Goal: Task Accomplishment & Management: Manage account settings

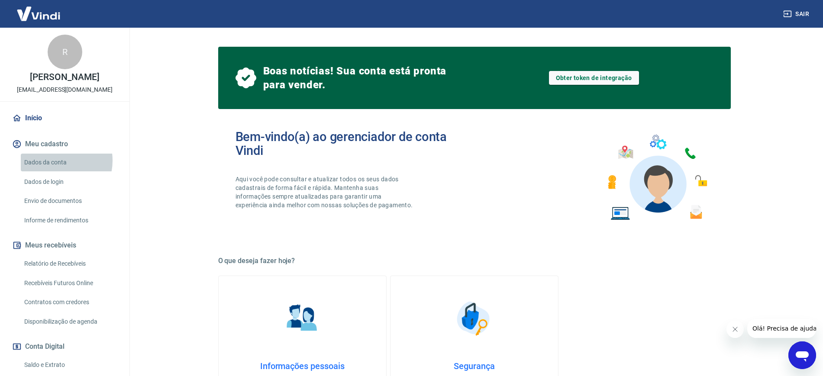
click at [55, 170] on link "Dados da conta" at bounding box center [70, 163] width 98 height 18
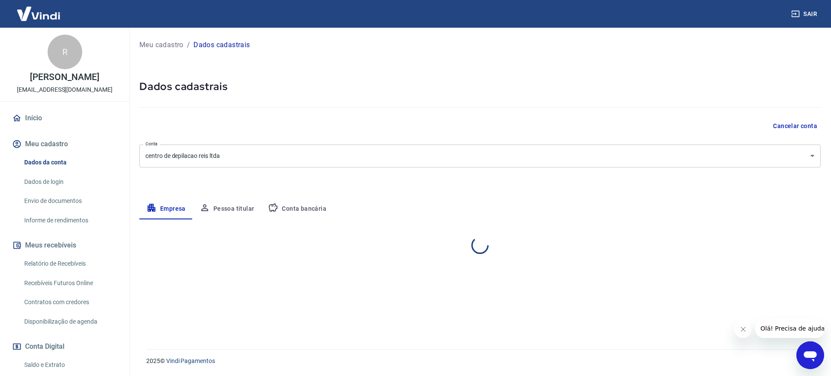
select select "MG"
select select "business"
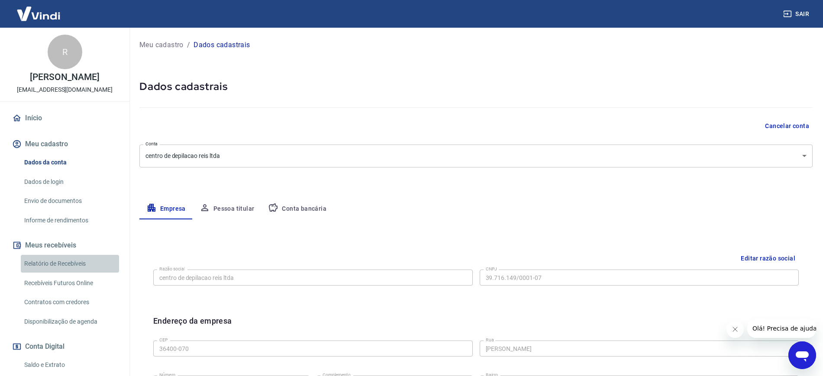
click at [75, 268] on link "Relatório de Recebíveis" at bounding box center [70, 264] width 98 height 18
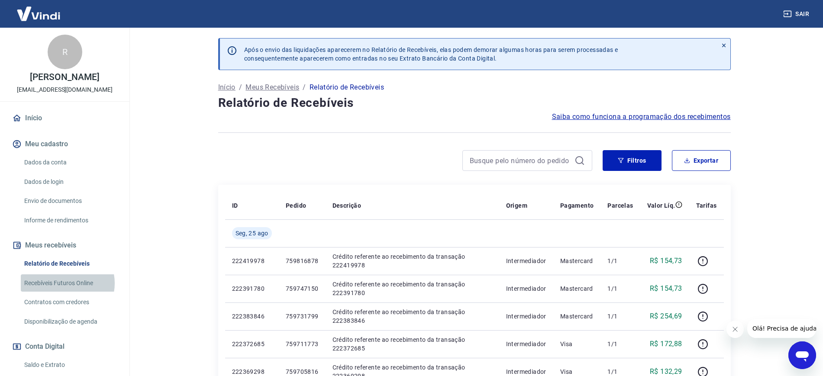
click at [67, 292] on link "Recebíveis Futuros Online" at bounding box center [70, 283] width 98 height 18
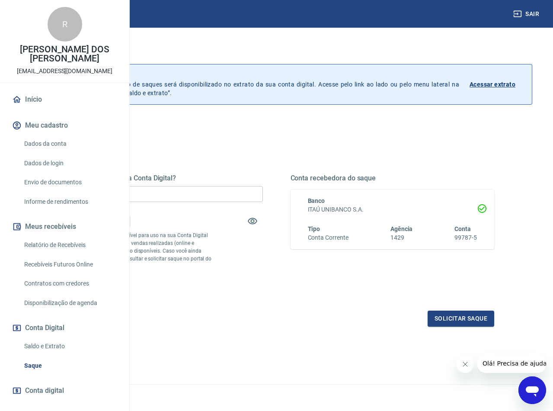
click at [263, 266] on div "Quanto deseja sacar da Conta Digital? R$ 0,00 ​ Saldo total*: R$ 0,00 *Correspo…" at bounding box center [161, 232] width 204 height 116
click at [489, 81] on p "Acessar extrato" at bounding box center [493, 84] width 46 height 9
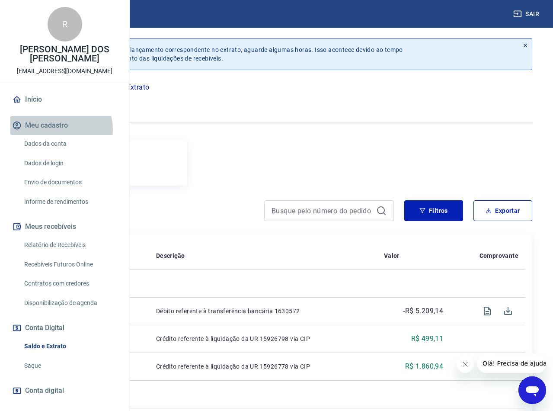
click at [59, 135] on button "Meu cadastro" at bounding box center [64, 125] width 109 height 19
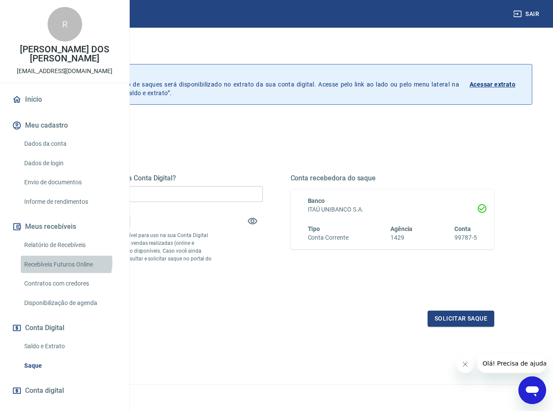
click at [66, 273] on link "Recebíveis Futuros Online" at bounding box center [70, 265] width 98 height 18
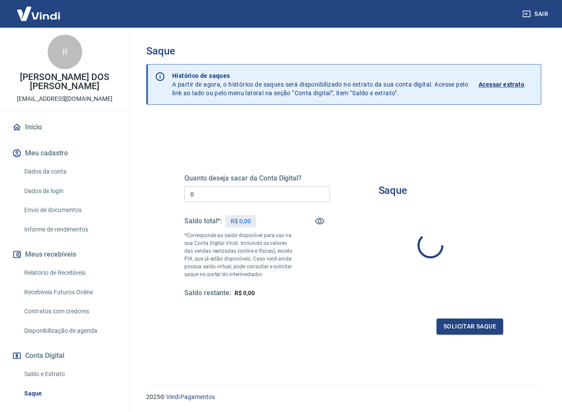
type input "R$ 0,00"
